Goal: Task Accomplishment & Management: Manage account settings

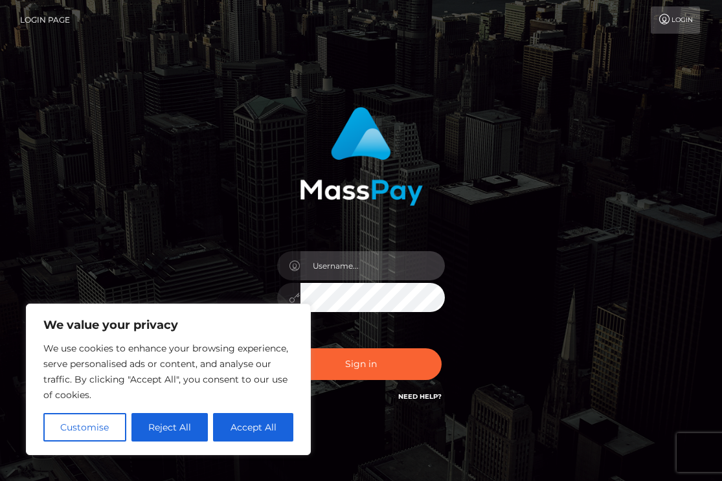
type input "lmurph"
click at [264, 429] on button "Accept All" at bounding box center [253, 427] width 80 height 28
checkbox input "true"
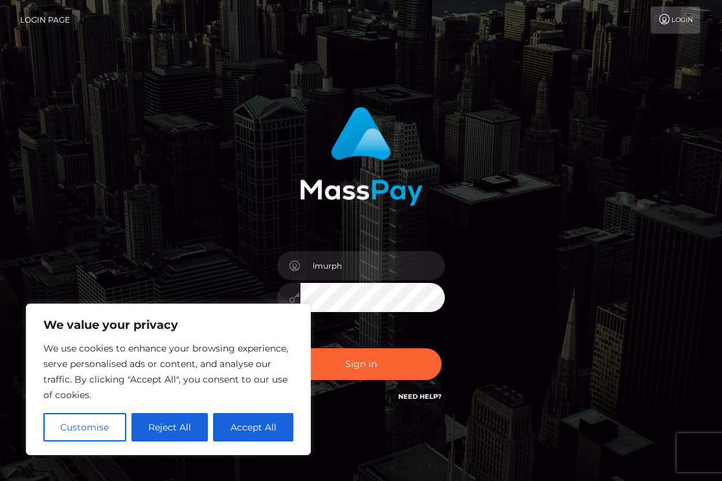
checkbox input "true"
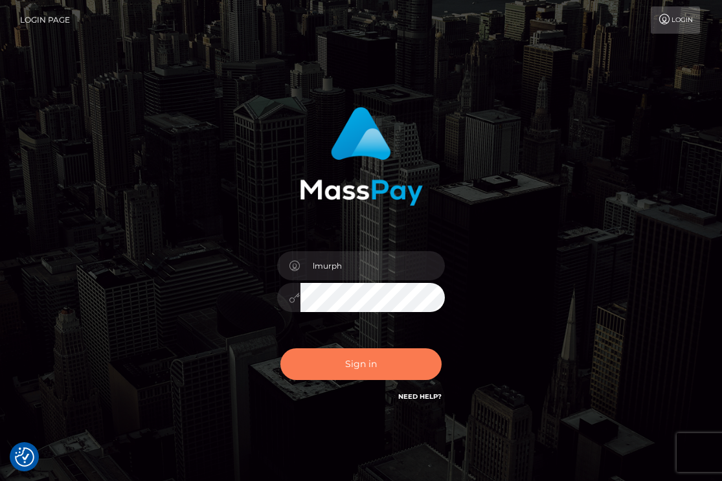
click at [343, 365] on button "Sign in" at bounding box center [361, 364] width 162 height 32
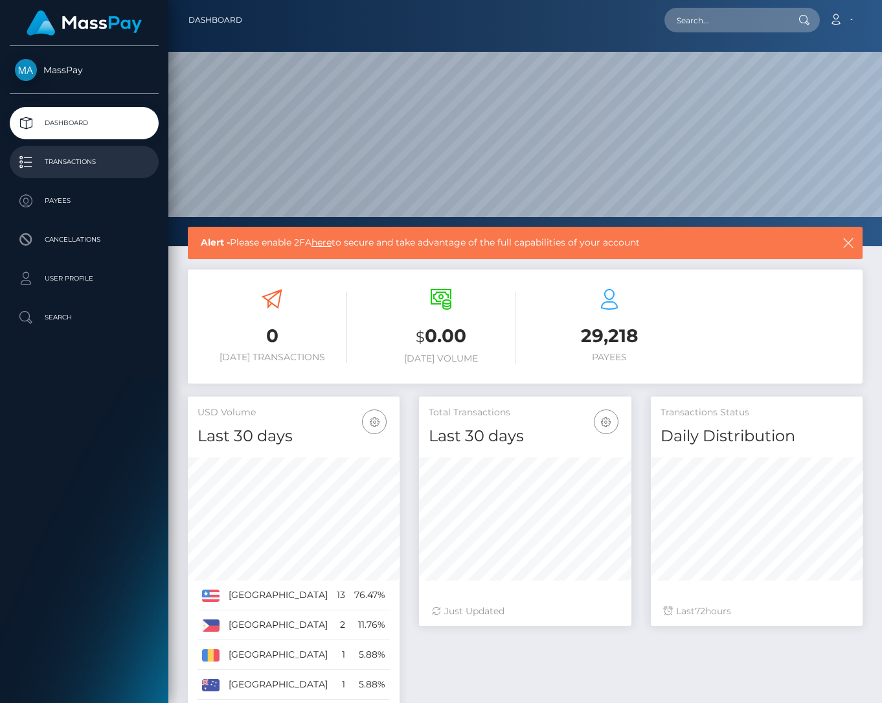
click at [46, 154] on p "Transactions" at bounding box center [84, 161] width 139 height 19
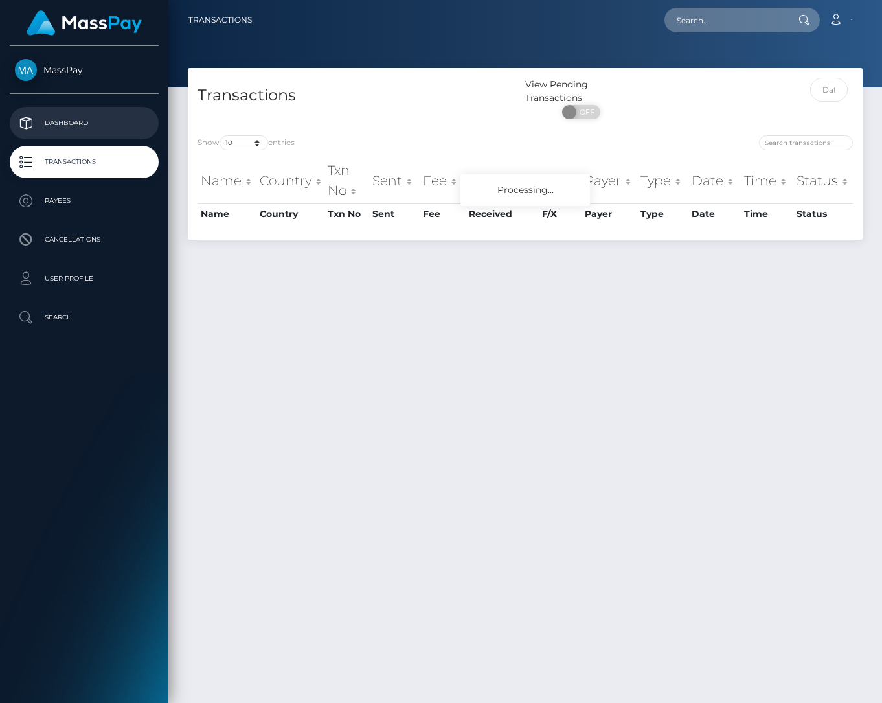
click at [66, 128] on p "Dashboard" at bounding box center [84, 122] width 139 height 19
